Goal: Register for event/course

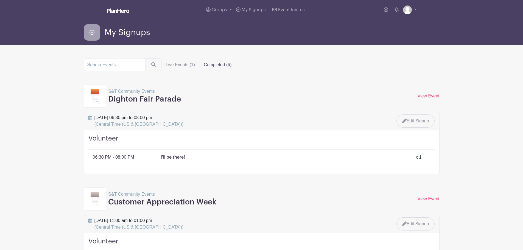
click at [213, 65] on label "Completed (6)" at bounding box center [217, 64] width 37 height 11
click at [0, 0] on input "Completed (6)" at bounding box center [0, 0] width 0 height 0
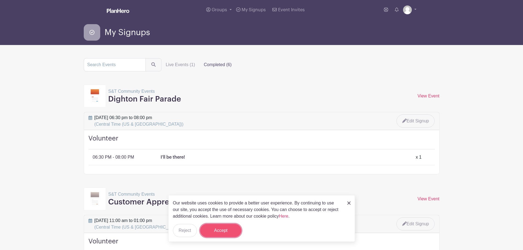
click at [221, 229] on button "Accept" at bounding box center [220, 230] width 41 height 13
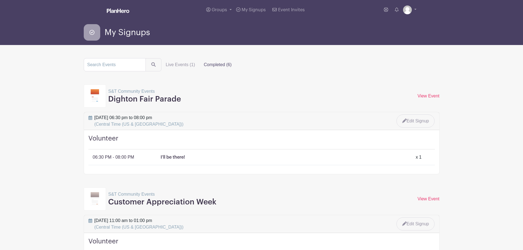
click at [219, 63] on label "Completed (6)" at bounding box center [217, 64] width 37 height 11
click at [0, 0] on input "Completed (6)" at bounding box center [0, 0] width 0 height 0
click at [128, 65] on input "search" at bounding box center [115, 64] width 62 height 13
click at [222, 10] on span "Groups" at bounding box center [219, 10] width 15 height 4
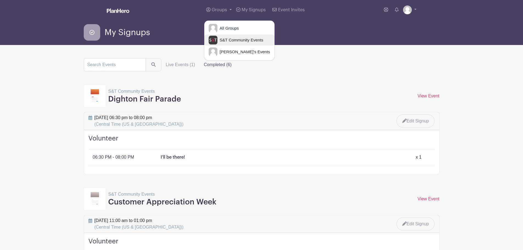
click at [224, 42] on span "S&T Community Events" at bounding box center [241, 40] width 46 height 6
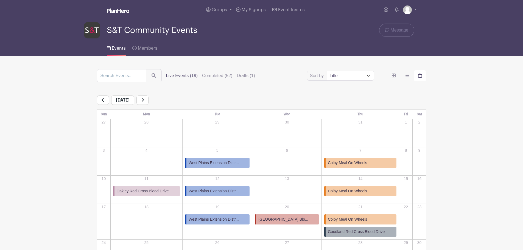
click at [149, 98] on link at bounding box center [142, 100] width 12 height 9
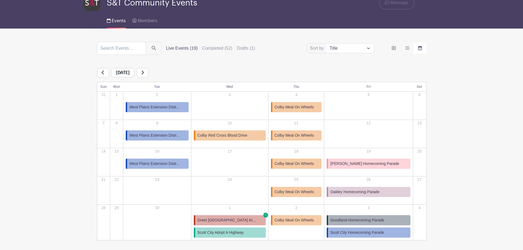
scroll to position [52, 0]
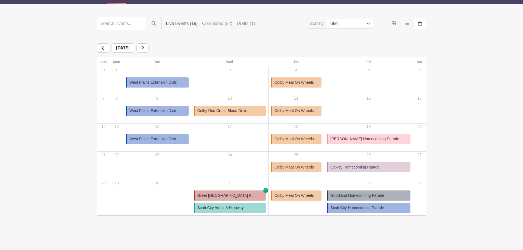
click at [246, 194] on span "Greet [GEOGRAPHIC_DATA] Ki..." at bounding box center [226, 196] width 58 height 6
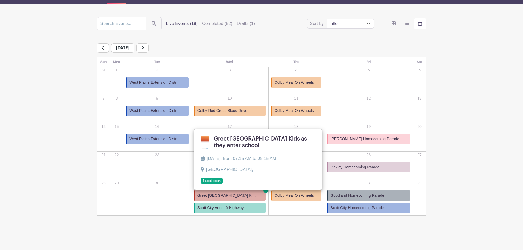
click at [201, 184] on link at bounding box center [201, 184] width 0 height 0
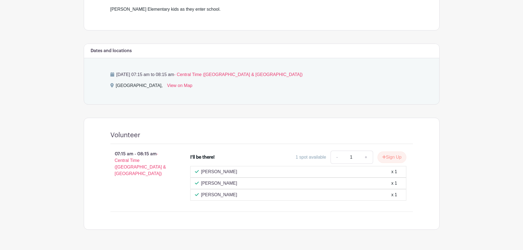
scroll to position [160, 0]
